Goal: Information Seeking & Learning: Compare options

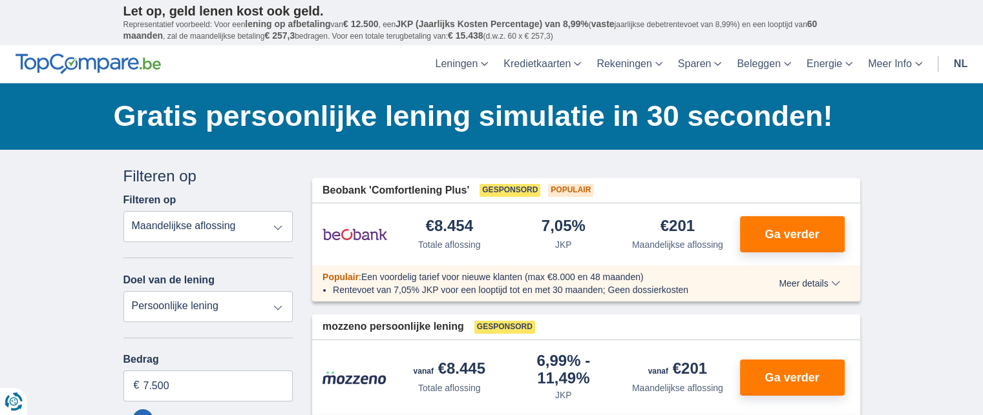
click at [211, 220] on select "Totale aflossing JKP Maandelijkse aflossing" at bounding box center [208, 226] width 170 height 31
select select "apr+"
click at [123, 211] on select "Totale aflossing JKP Maandelijkse aflossing" at bounding box center [208, 226] width 170 height 31
click at [189, 297] on select "Persoonlijke lening Auto Moto / fiets Mobilhome / caravan Renovatie Energie Sch…" at bounding box center [208, 306] width 170 height 31
select select "vehicleLoan"
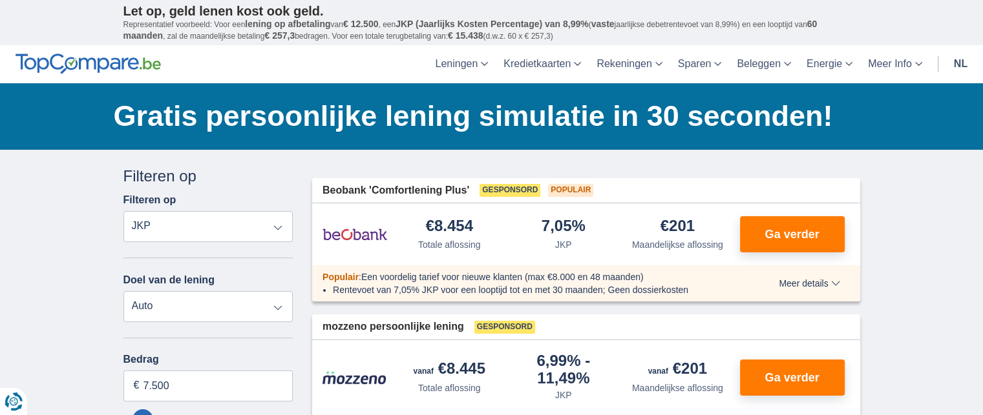
click at [123, 291] on select "Persoonlijke lening Auto Moto / fiets Mobilhome / caravan Renovatie Energie Sch…" at bounding box center [208, 306] width 170 height 31
select select "3-4"
type input "15.000"
type input "15250"
select select "60"
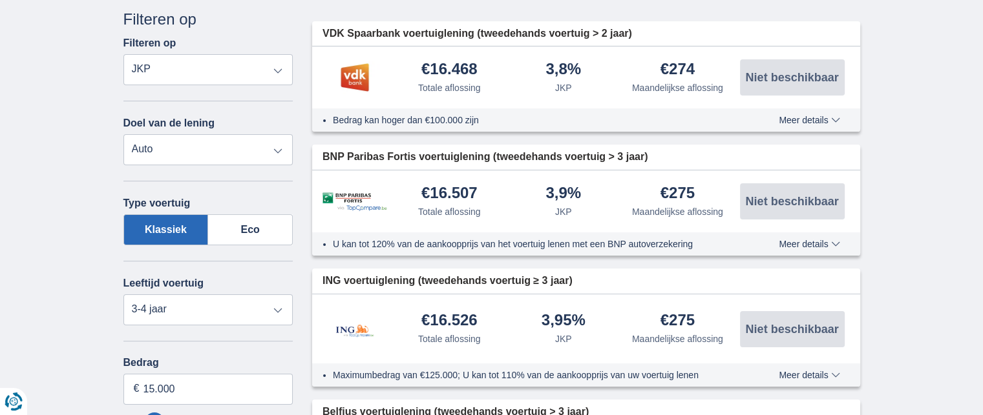
scroll to position [160, 0]
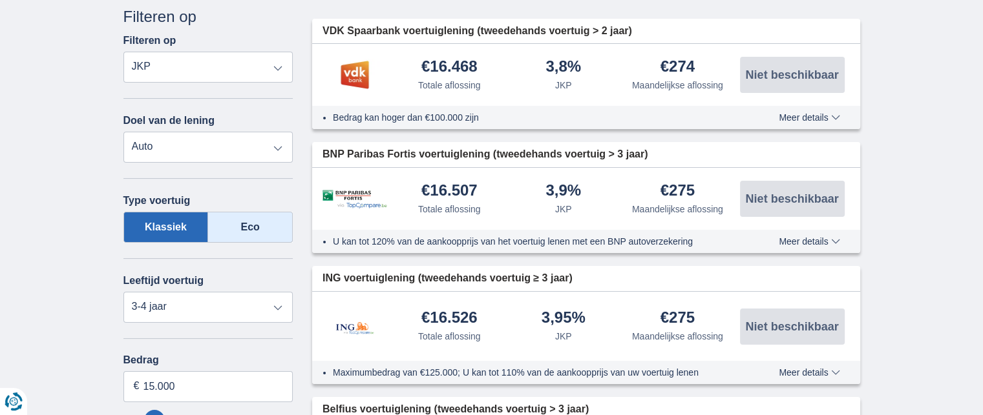
click at [251, 229] on label "Eco" at bounding box center [250, 227] width 85 height 31
click at [0, 0] on input "Eco" at bounding box center [0, 0] width 0 height 0
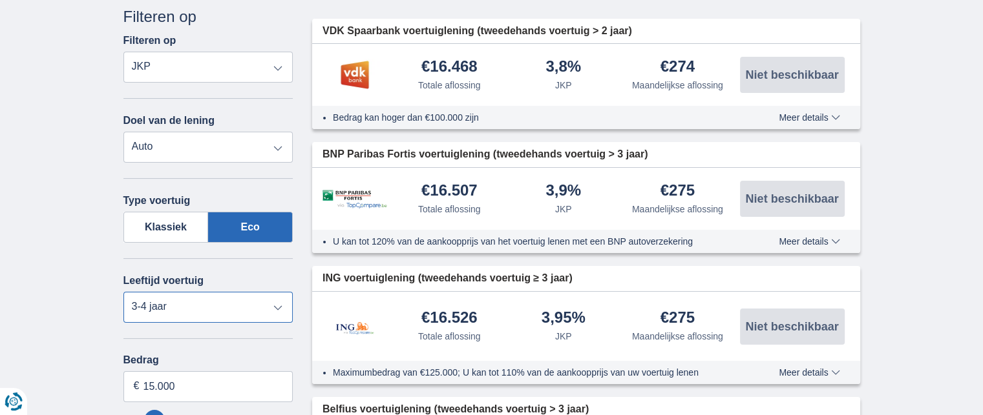
click at [193, 297] on select "Nieuw 0-1 jaar 1-2 jaar 2-3 jaar 3-4 jaar 4-5 jaar 5+ jaar" at bounding box center [208, 307] width 170 height 31
select select "0-1"
click at [123, 292] on select "Nieuw 0-1 jaar 1-2 jaar 2-3 jaar 3-4 jaar 4-5 jaar 5+ jaar" at bounding box center [208, 307] width 170 height 31
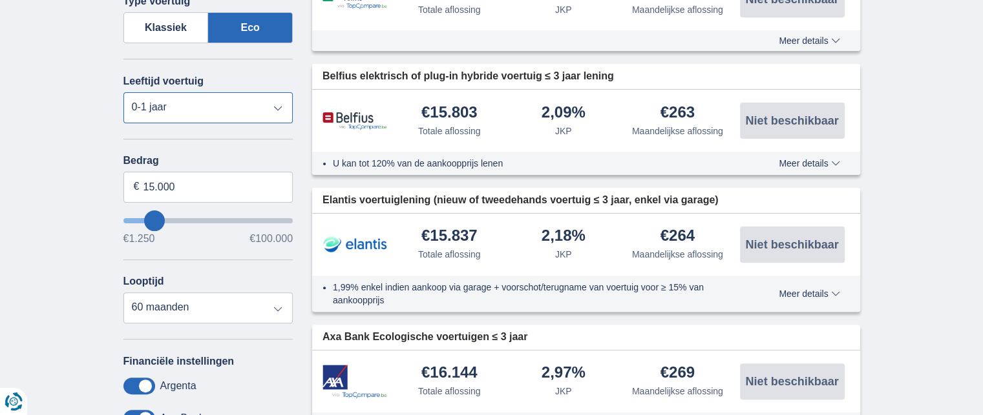
scroll to position [364, 0]
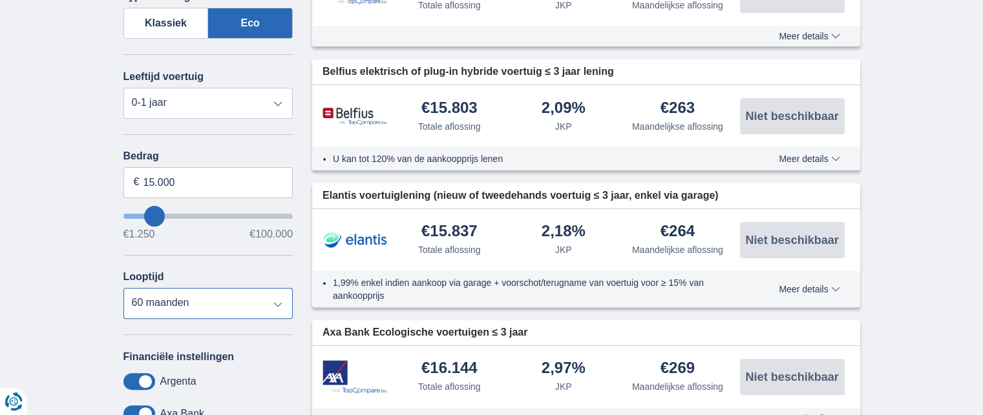
click at [158, 294] on select "12 maanden 18 maanden 24 maanden 30 maanden 36 maanden 42 maanden 48 maanden 60…" at bounding box center [208, 303] width 170 height 31
select select "36"
click at [123, 288] on select "12 maanden 18 maanden 24 maanden 30 maanden 36 maanden 42 maanden 48 maanden 60…" at bounding box center [208, 303] width 170 height 31
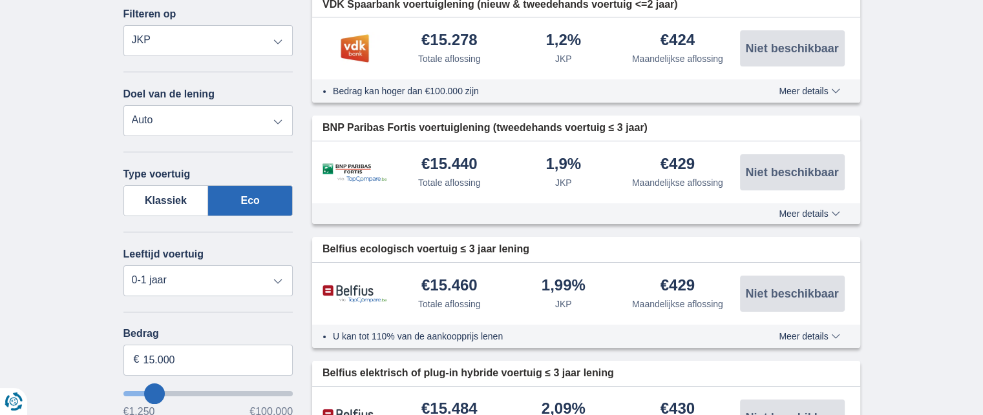
scroll to position [191, 0]
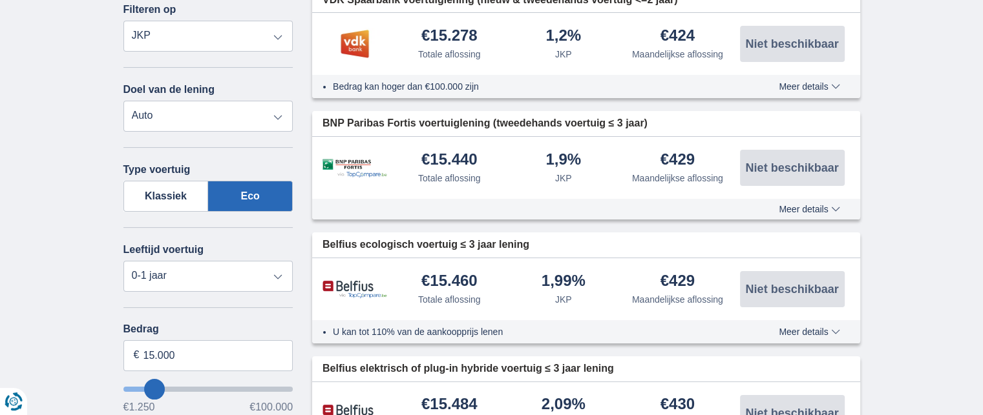
click at [416, 273] on div "€15.460 Totale aflossing" at bounding box center [449, 289] width 114 height 33
click at [805, 329] on span "Meer details" at bounding box center [808, 332] width 61 height 9
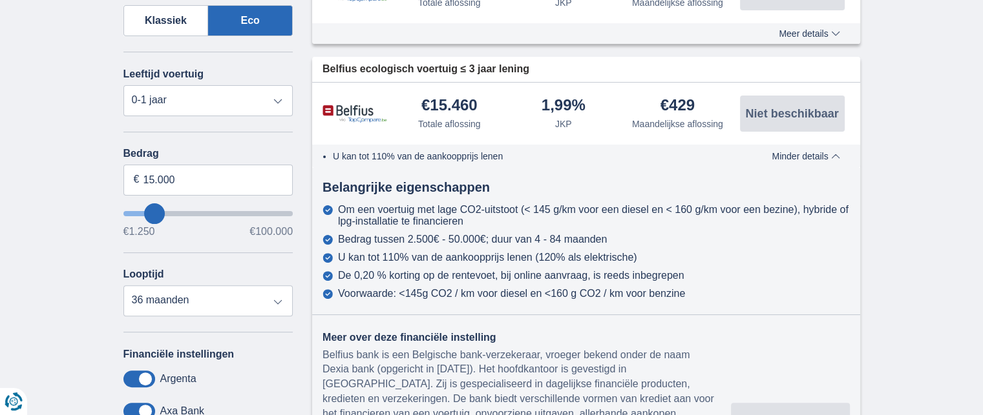
scroll to position [369, 0]
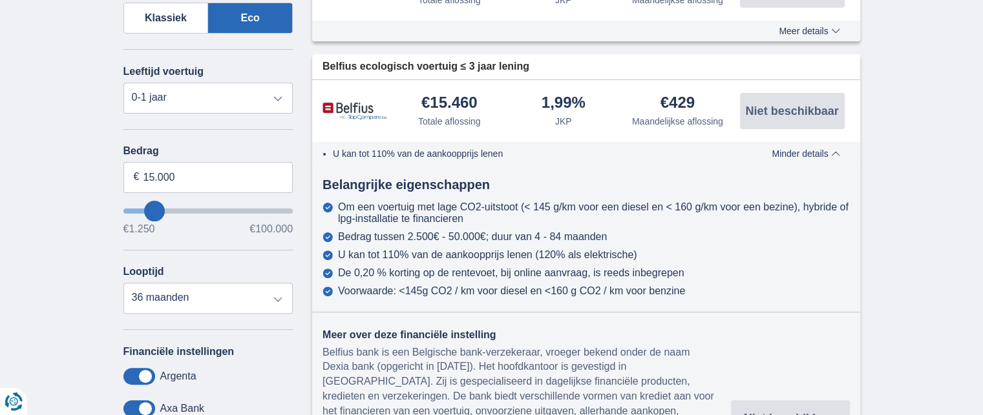
click at [430, 109] on div "€15.460" at bounding box center [449, 103] width 56 height 17
click at [357, 107] on img at bounding box center [354, 111] width 65 height 19
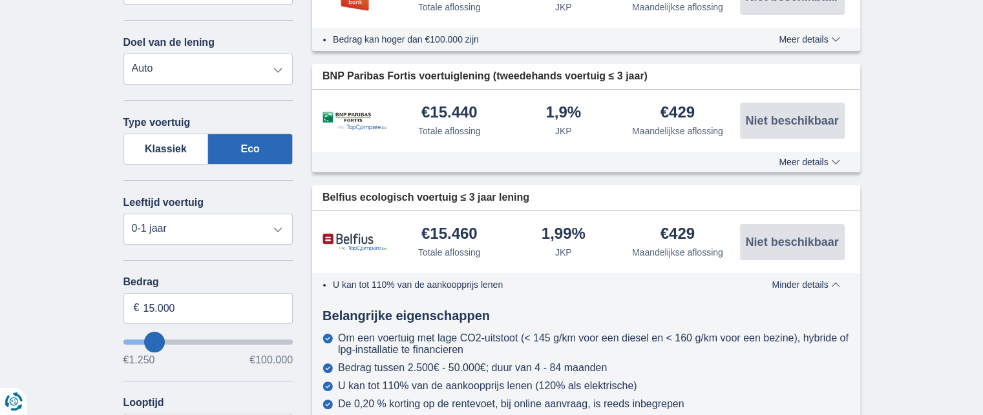
scroll to position [230, 0]
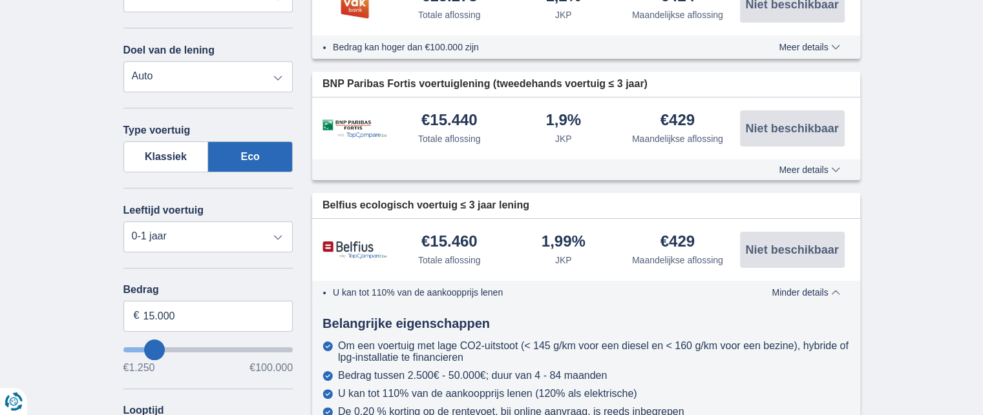
click at [641, 263] on div "Maandelijkse aflossing" at bounding box center [677, 260] width 91 height 13
